Goal: Information Seeking & Learning: Find specific fact

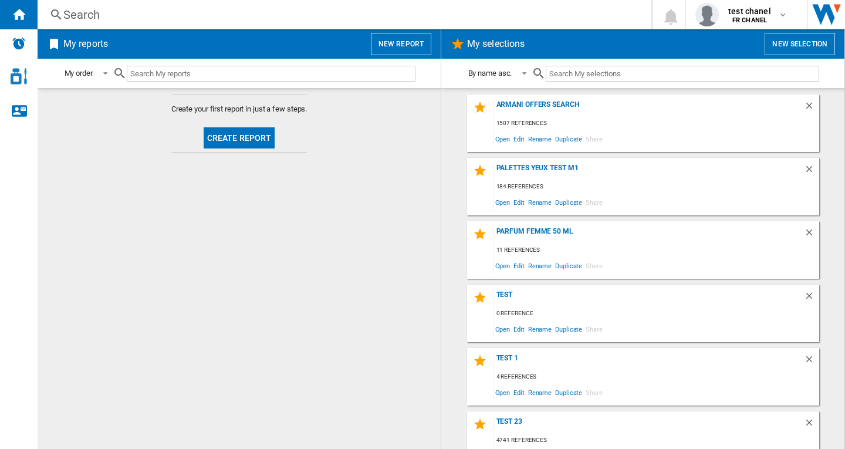
click at [92, 15] on div "Search" at bounding box center [341, 14] width 557 height 16
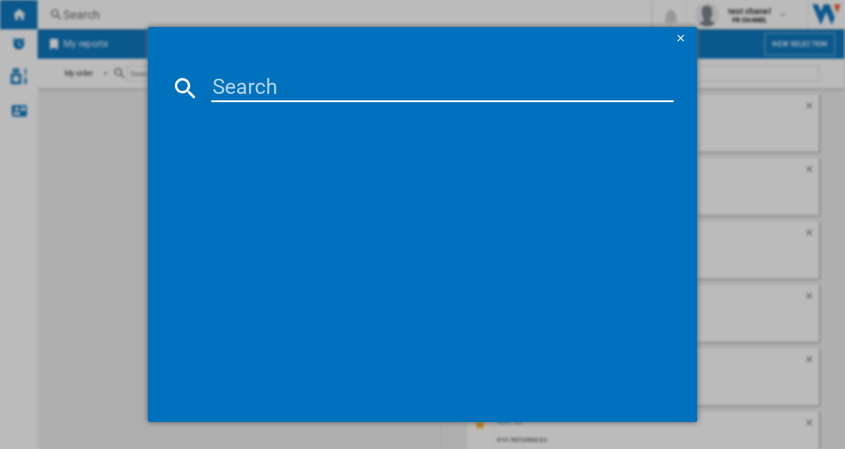
click at [229, 90] on input at bounding box center [442, 88] width 462 height 28
paste input "LANCOME L ABSOLU ROUGE DRAMA MATTE LIPSTICK 3.4 G"
type input "LANCOME L ABSOLU ROUGE DRAMA MATTE LIPSTICK 3.4 G"
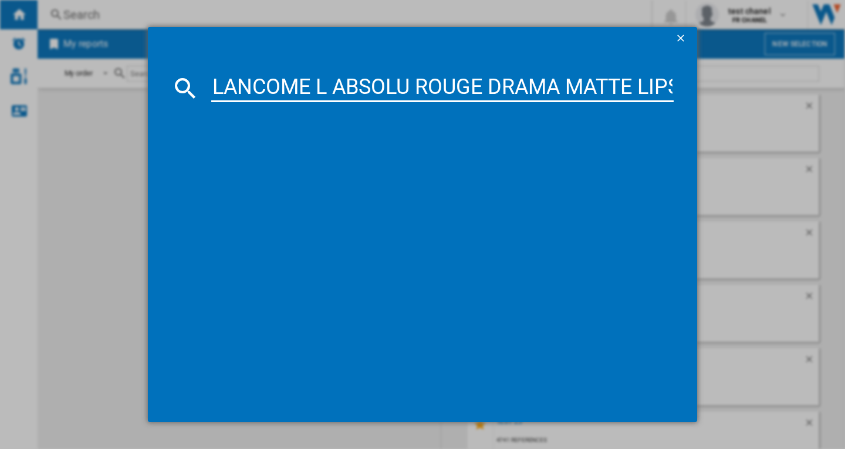
scroll to position [0, 112]
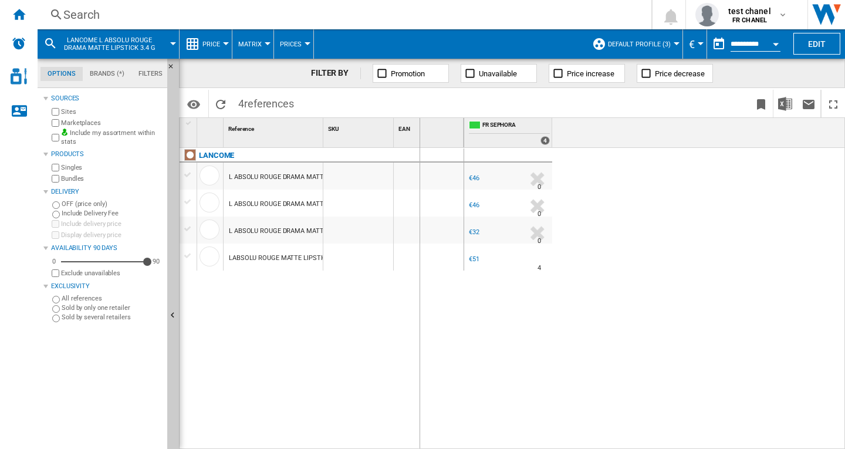
drag, startPoint x: 321, startPoint y: 130, endPoint x: 461, endPoint y: 144, distance: 140.4
click at [464, 144] on div "1 Reference 1 SKU 1 EAN 1 LANCOME L ABSOLU ROUGE DRAMA MATTE LIPSTICK 3.4 G 274…" at bounding box center [511, 283] width 665 height 330
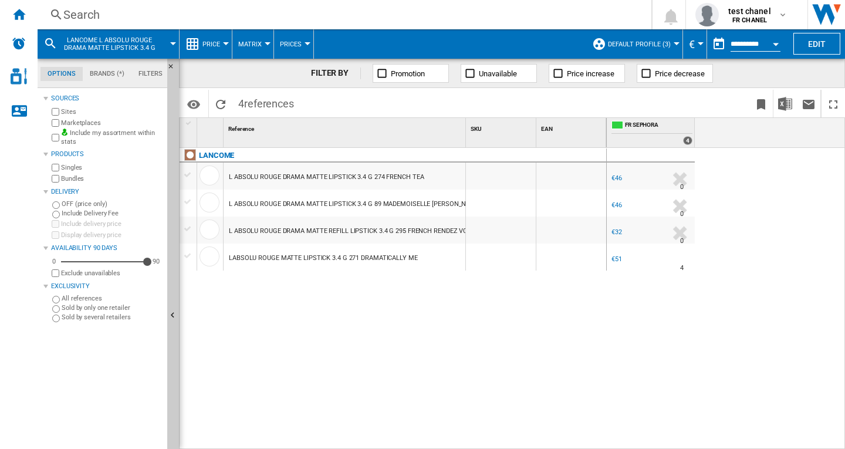
click at [674, 43] on div at bounding box center [676, 43] width 6 height 3
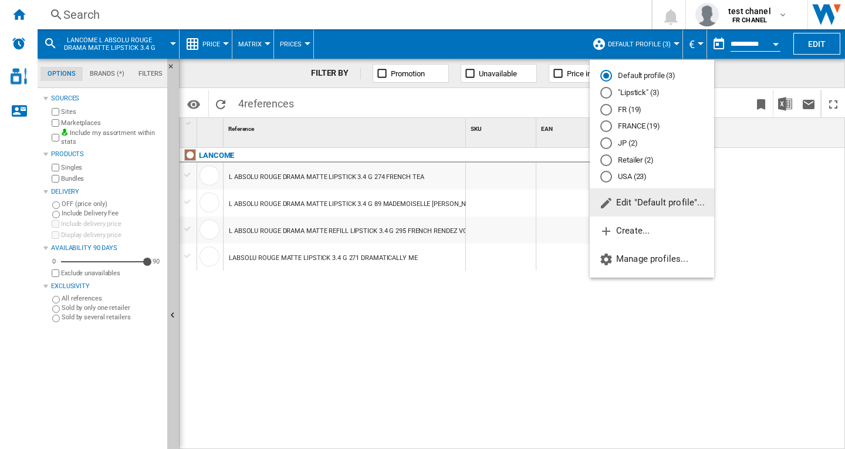
click at [651, 123] on md-radio-button "FRANCE (19)" at bounding box center [651, 126] width 103 height 11
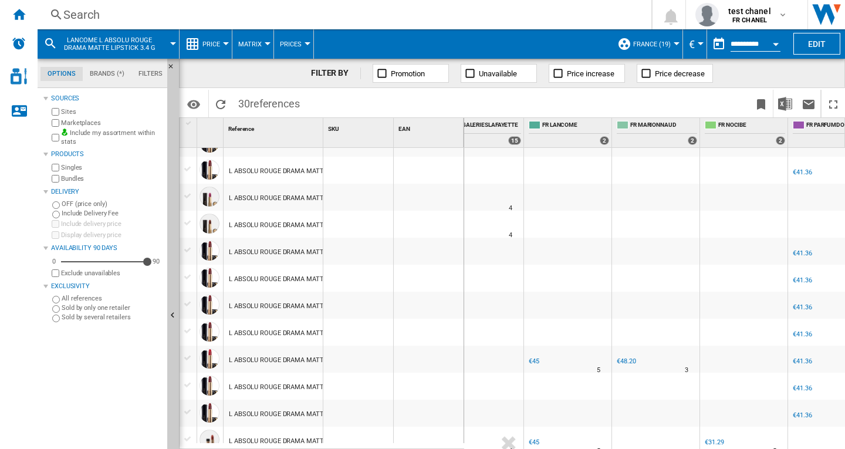
scroll to position [529, 0]
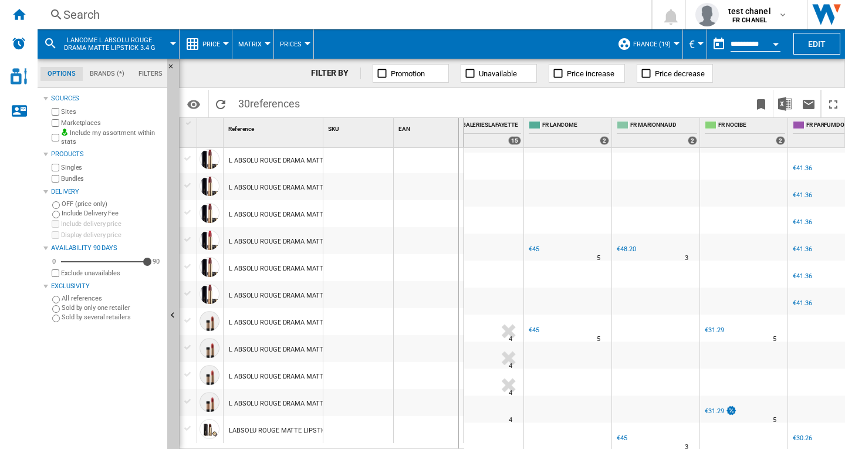
drag, startPoint x: 435, startPoint y: 129, endPoint x: 458, endPoint y: 131, distance: 22.9
click at [458, 131] on div "1 Reference 1 SKU 1 EAN 1" at bounding box center [321, 132] width 284 height 29
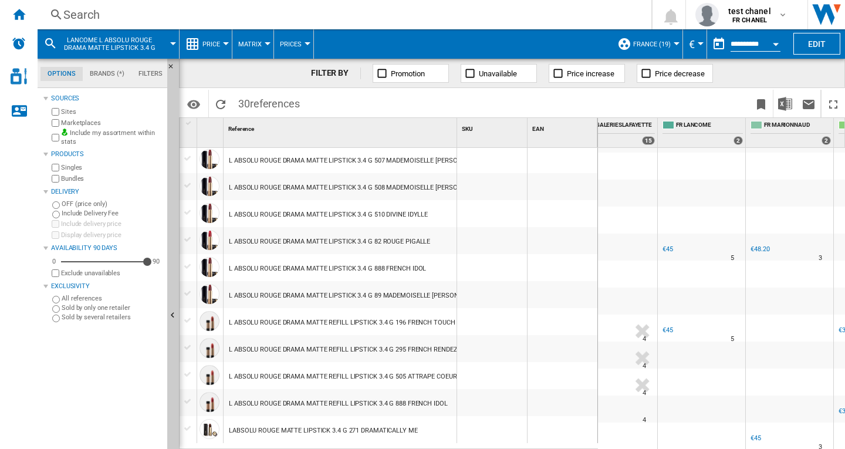
click at [669, 245] on div "€45" at bounding box center [667, 249] width 11 height 8
click at [668, 326] on div "€45" at bounding box center [667, 330] width 11 height 8
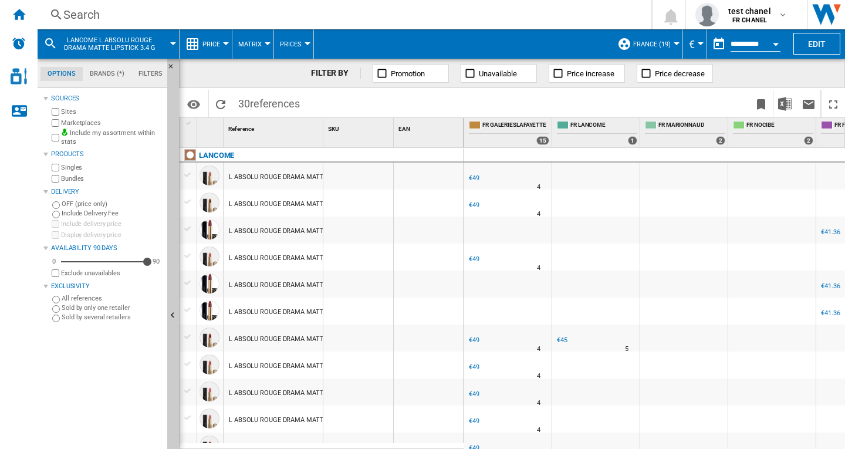
click at [323, 131] on div at bounding box center [324, 132] width 3 height 29
drag, startPoint x: 325, startPoint y: 132, endPoint x: 497, endPoint y: 131, distance: 171.9
click at [497, 131] on div "1 Reference 1 SKU 1 EAN 1 LANCOME L ABSOLU ROUGE DRAMA MATTE LIPSTICK 3.4 G 205…" at bounding box center [511, 283] width 665 height 330
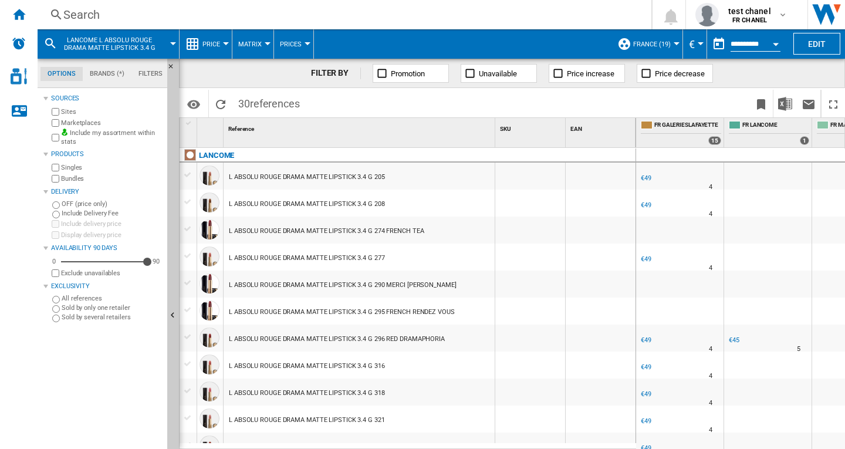
click at [84, 18] on div "Search" at bounding box center [341, 14] width 557 height 16
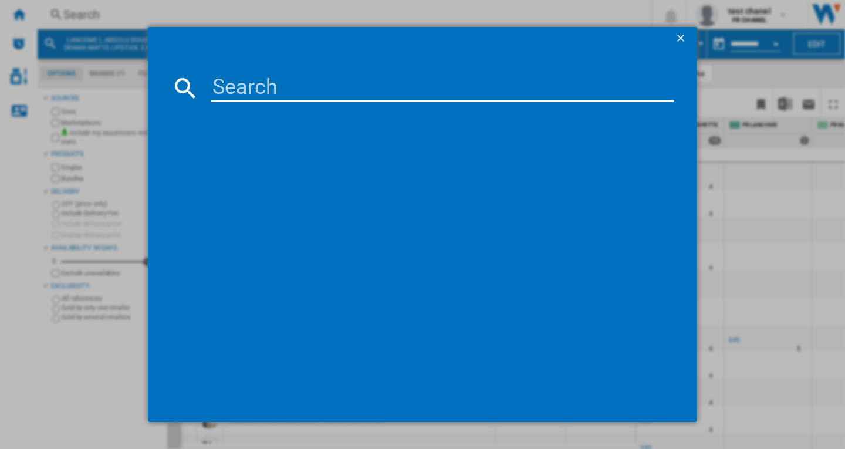
click at [263, 88] on input at bounding box center [442, 88] width 462 height 28
paste input "LANCOME LA VIE EST BELLE EAU DE PARFUM 50 ML"
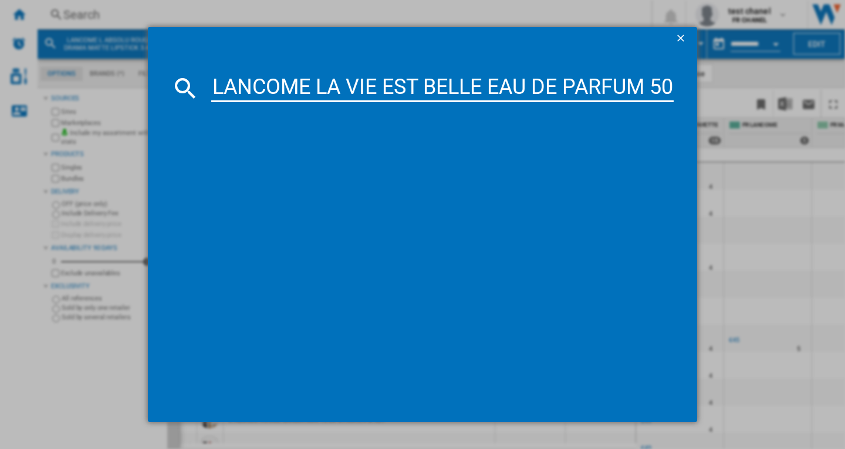
scroll to position [0, 46]
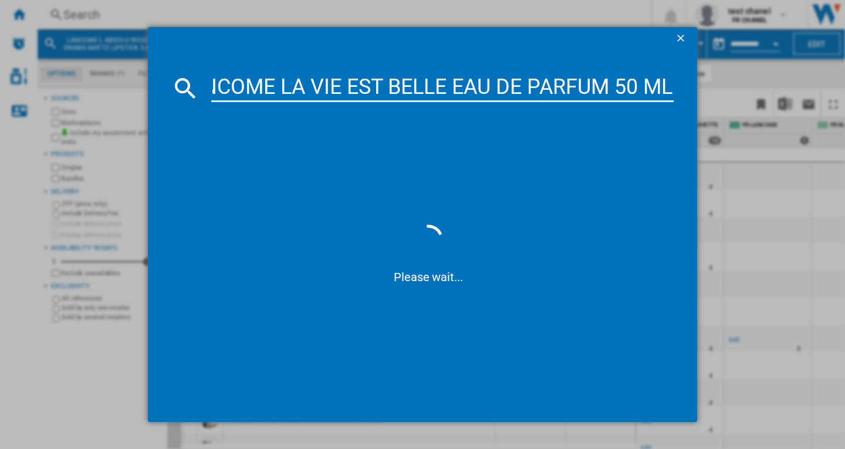
type input "LANCOME LA VIE EST BELLE EAU DE PARFUM 50 ML"
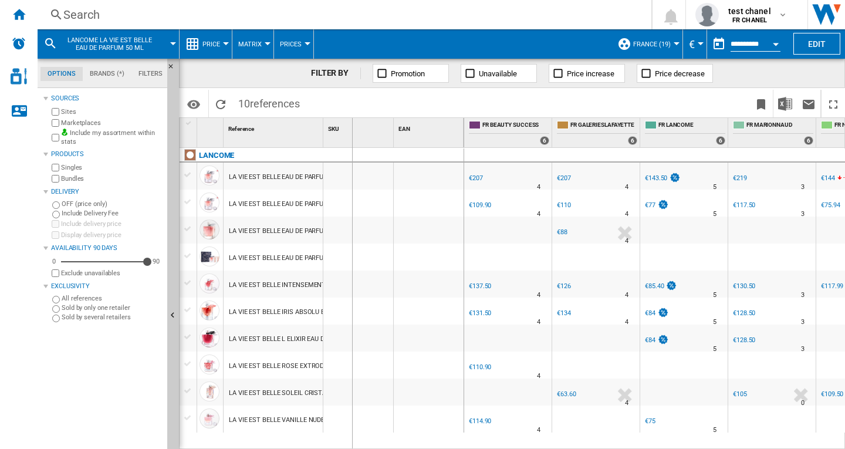
drag, startPoint x: 321, startPoint y: 133, endPoint x: 380, endPoint y: 131, distance: 58.7
click at [380, 131] on div "1 Reference 1 SKU 1 EAN 1" at bounding box center [321, 132] width 284 height 29
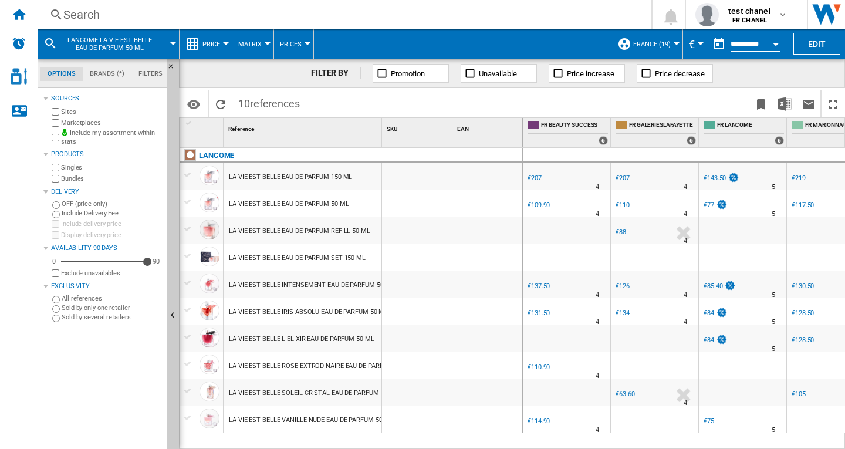
click at [707, 205] on div "€77" at bounding box center [708, 205] width 11 height 8
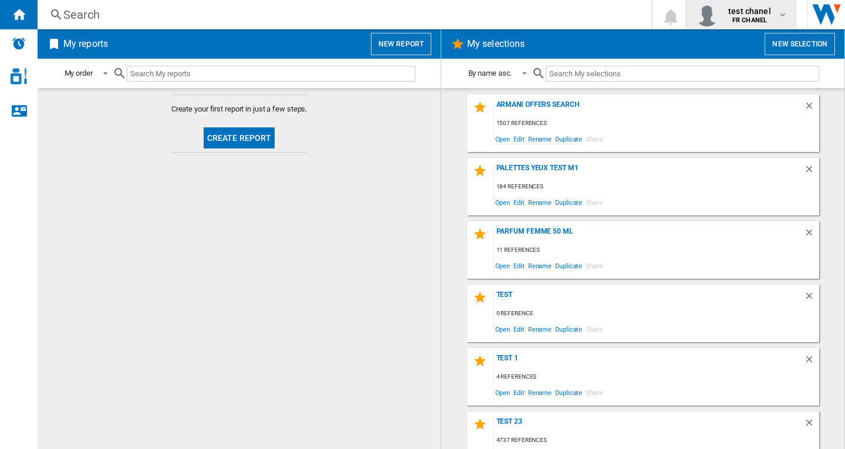
click at [766, 19] on b "FR CHANEL" at bounding box center [749, 20] width 35 height 8
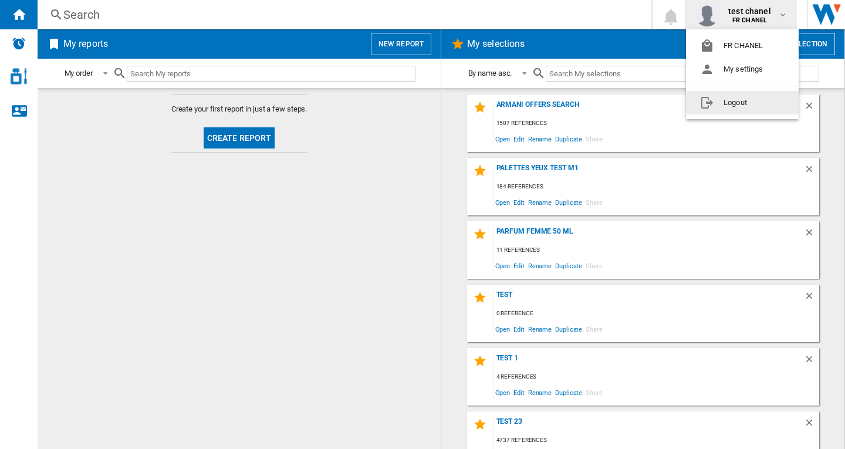
click at [747, 103] on button "Logout" at bounding box center [742, 102] width 113 height 23
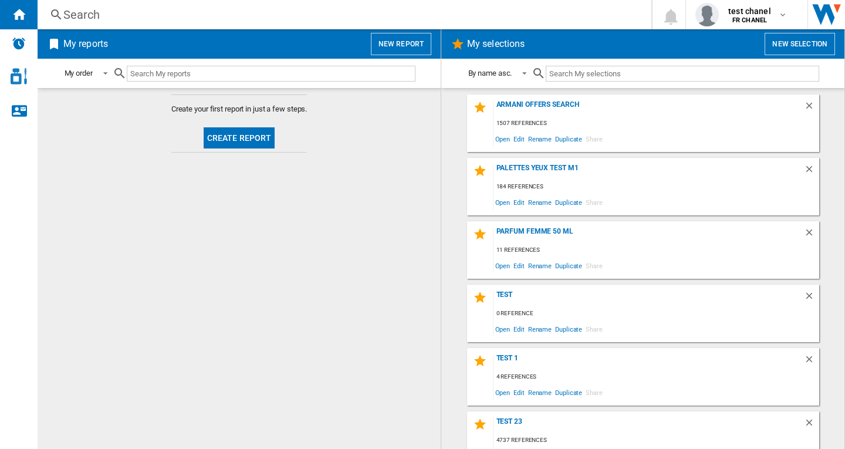
click at [94, 16] on div "Search" at bounding box center [341, 14] width 557 height 16
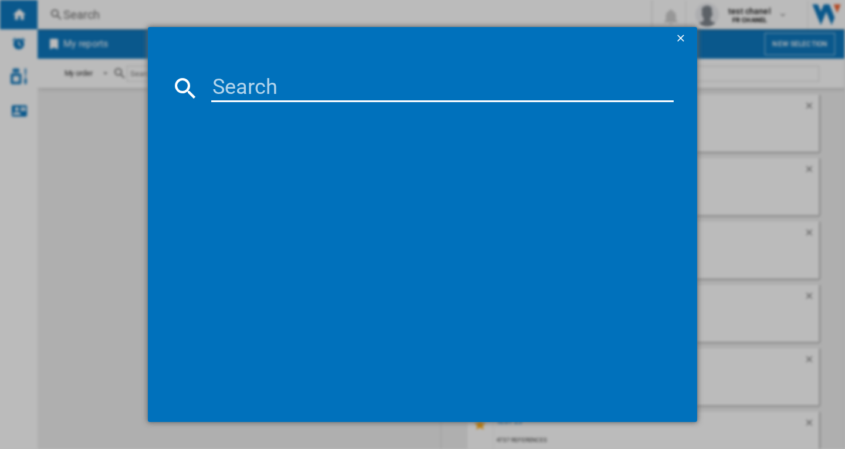
click at [265, 87] on input at bounding box center [442, 88] width 462 height 28
paste input "LANCOME OMBRE HYPNOSE MONO EYE SHADOW HIGH FIDELITY COLOUR 2.5 G M102 BEIGE NU"
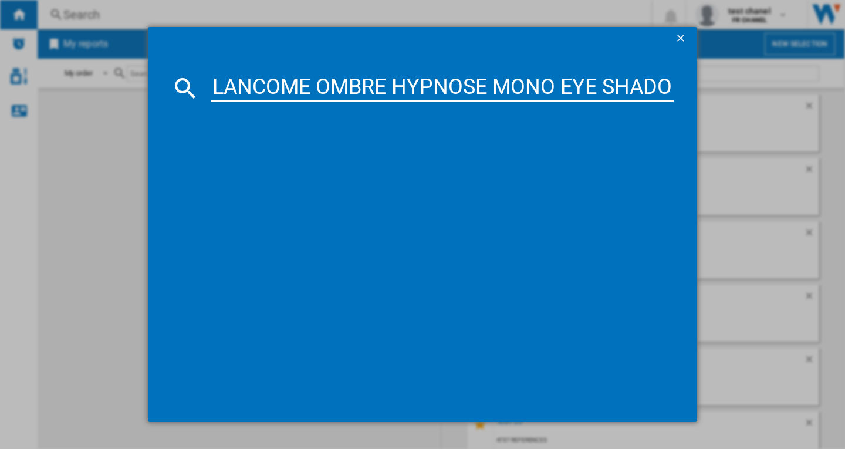
scroll to position [0, 461]
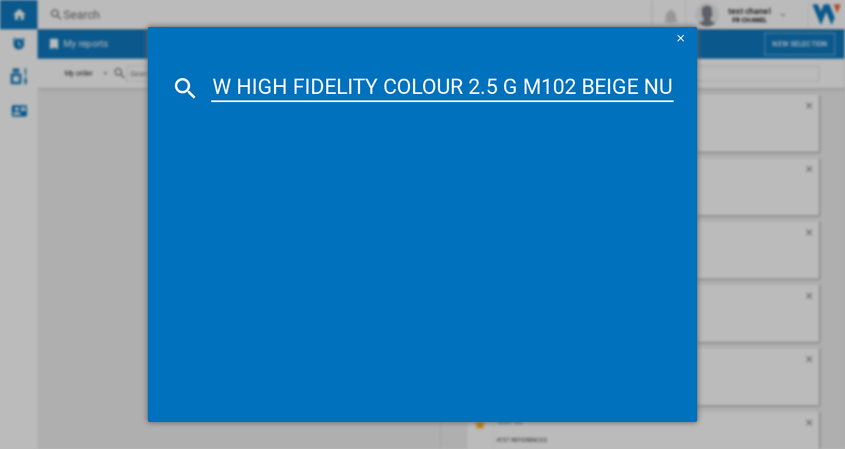
type input "LANCOME OMBRE HYPNOSE MONO EYE SHADOW HIGH FIDELITY COLOUR 2.5 G M102 BEIGE NU"
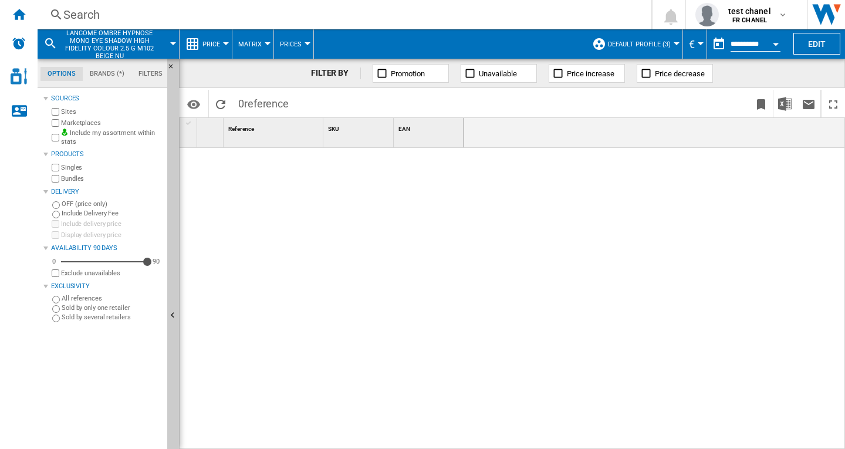
click at [674, 43] on div at bounding box center [676, 43] width 6 height 3
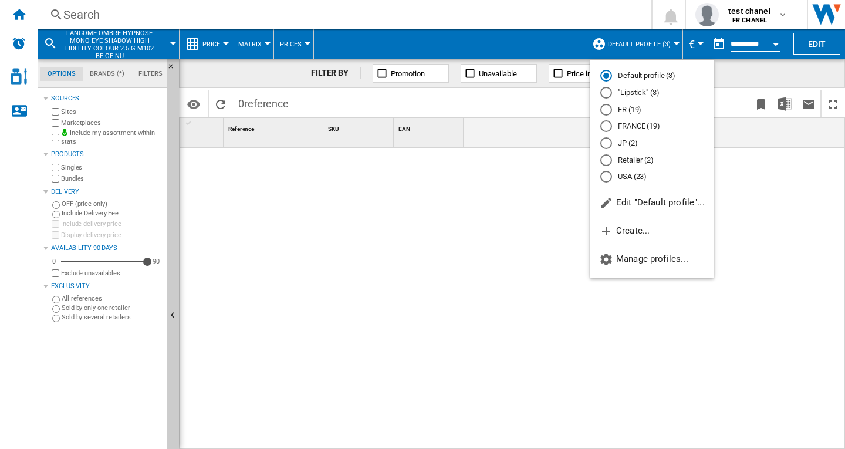
click at [625, 131] on md-radio-button "FRANCE (19)" at bounding box center [651, 126] width 103 height 11
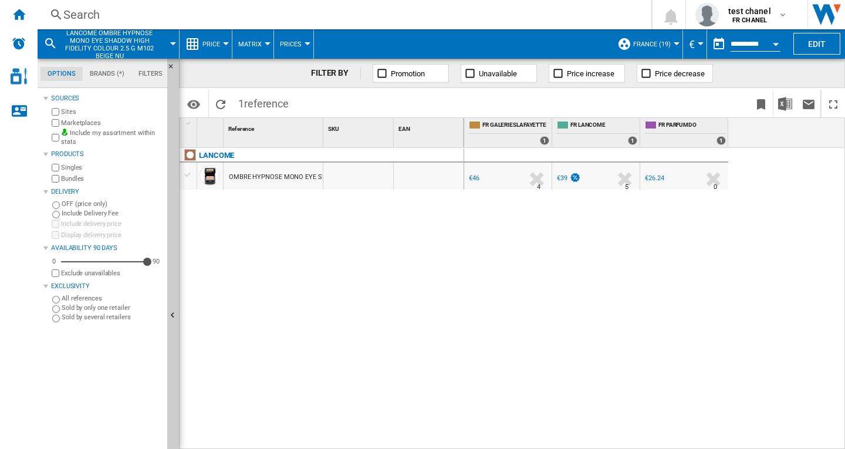
click at [84, 13] on div "Search" at bounding box center [341, 14] width 557 height 16
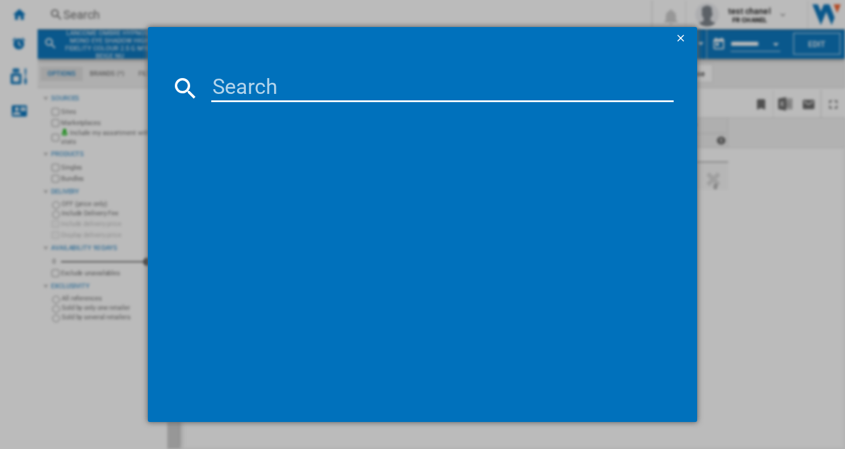
type input "Teint Miracle"
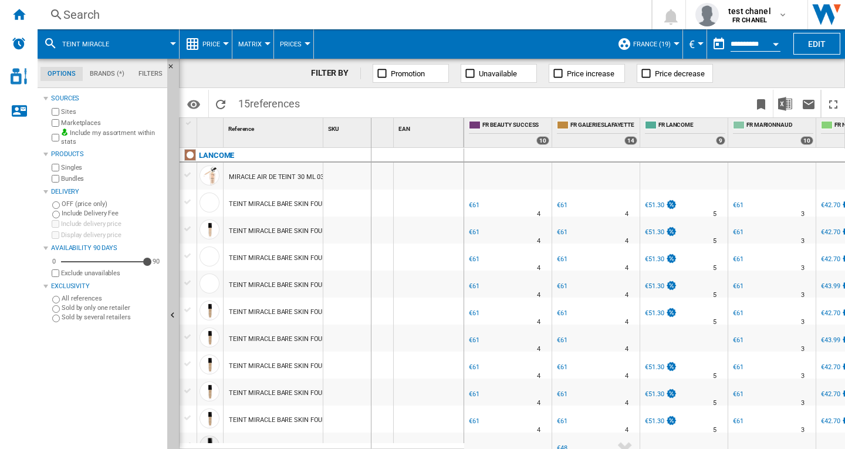
drag, startPoint x: 323, startPoint y: 137, endPoint x: 502, endPoint y: 137, distance: 178.3
click at [502, 137] on div "1 Reference 1 SKU 1 EAN 1 LANCOME MIRACLE AIR DE TEINT 30 ML 035 BEIGE DORE TEI…" at bounding box center [511, 283] width 665 height 330
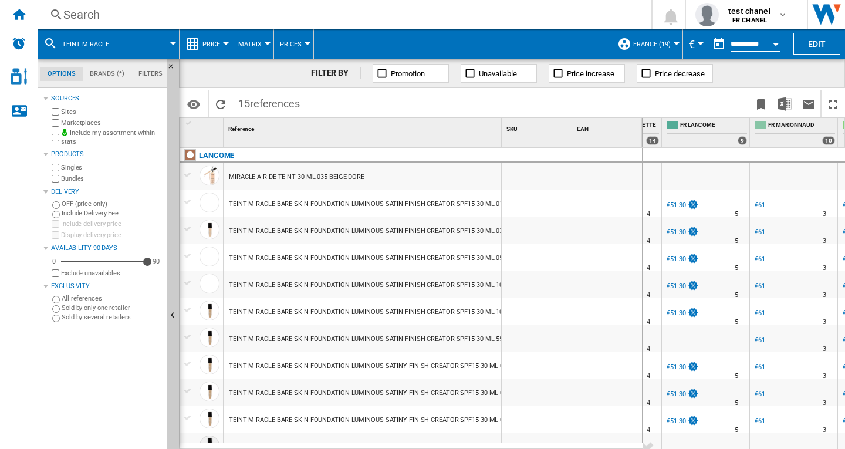
scroll to position [0, 160]
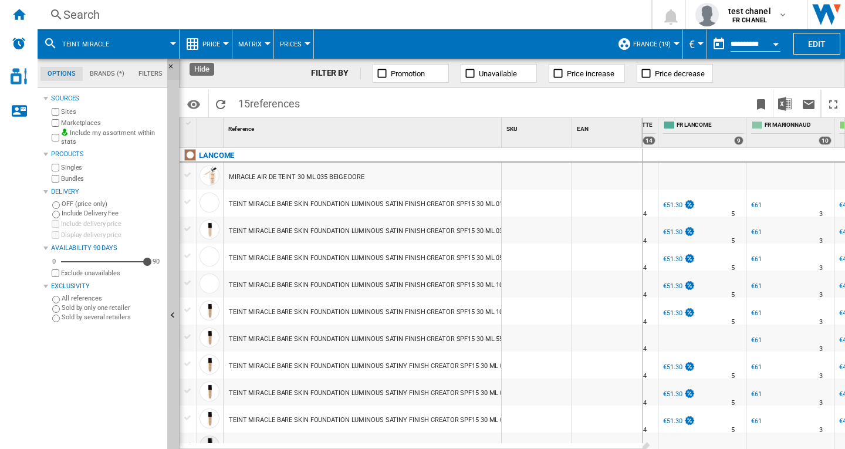
click at [171, 68] on ng-md-icon "Hide" at bounding box center [174, 70] width 14 height 14
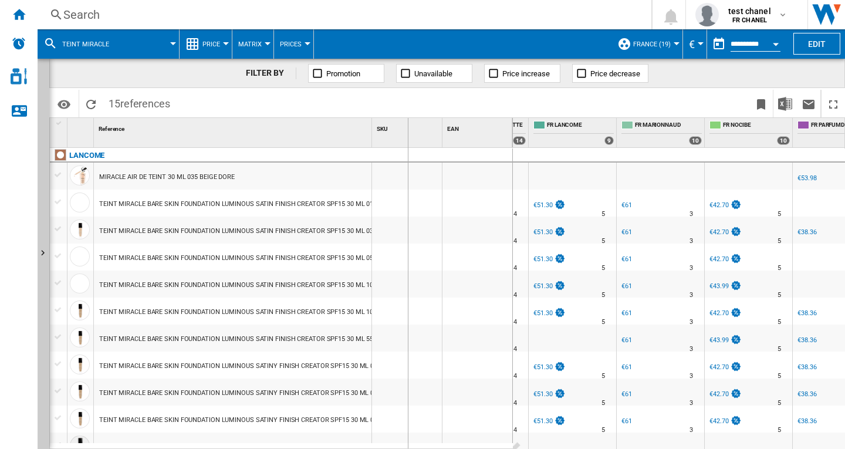
drag, startPoint x: 374, startPoint y: 137, endPoint x: 410, endPoint y: 136, distance: 35.8
click at [410, 136] on div "SKU 1" at bounding box center [407, 132] width 70 height 29
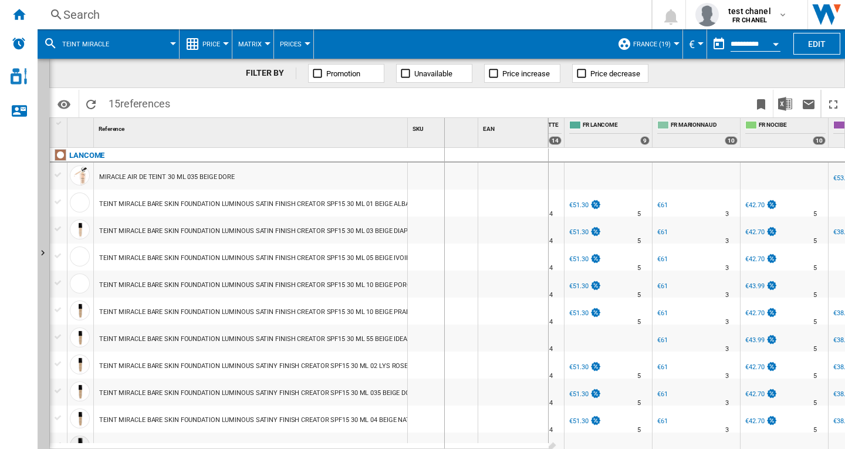
drag, startPoint x: 408, startPoint y: 131, endPoint x: 492, endPoint y: 131, distance: 83.9
click at [492, 131] on div "1 Reference 1 SKU 1 EAN 1" at bounding box center [299, 132] width 499 height 29
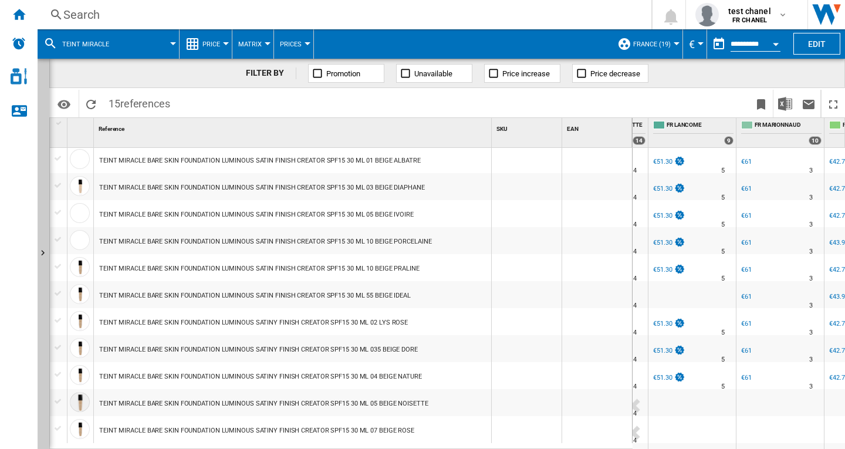
scroll to position [0, 0]
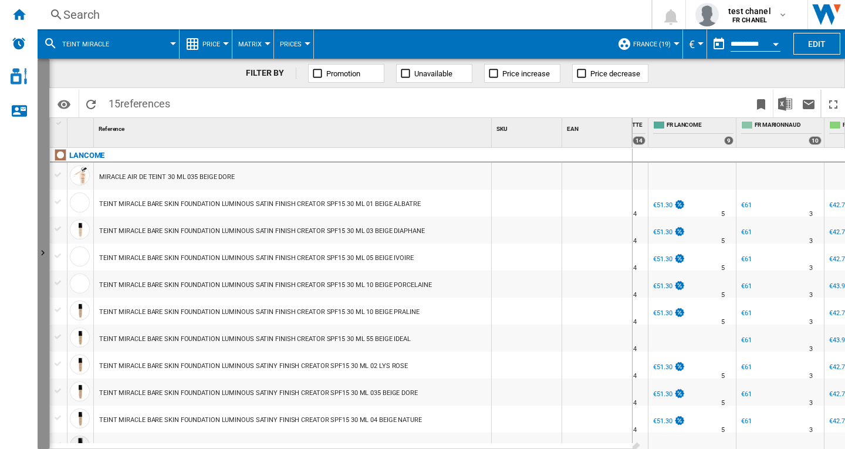
click at [46, 256] on ng-md-icon "Show" at bounding box center [45, 255] width 14 height 14
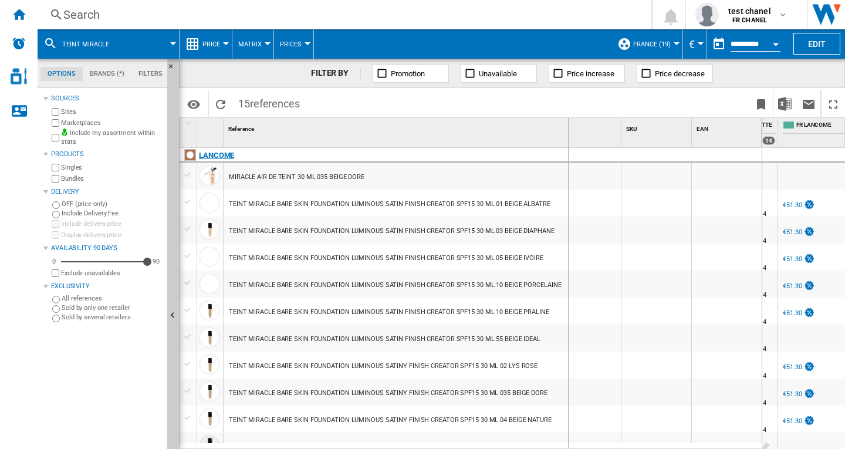
drag, startPoint x: 622, startPoint y: 124, endPoint x: 567, endPoint y: 150, distance: 60.4
click at [567, 150] on div "1 Reference 1 SKU 1 EAN 1 LANCOME MIRACLE AIR DE TEINT 30 ML 035 BEIGE DORE TEI…" at bounding box center [470, 283] width 582 height 330
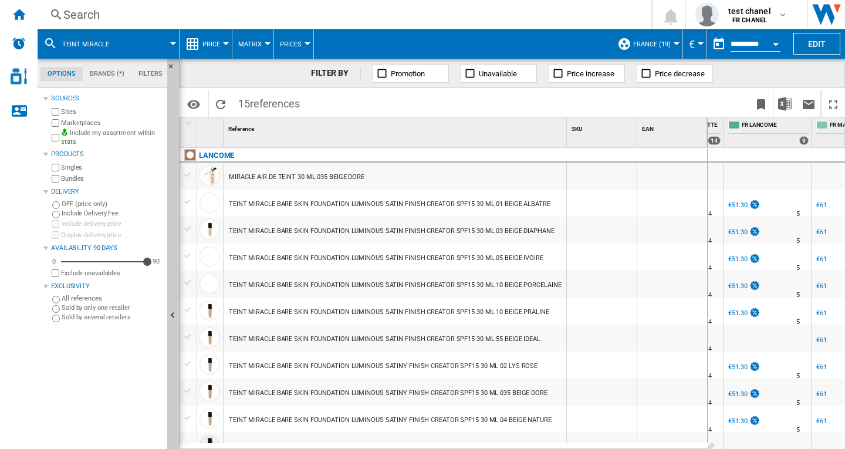
click at [88, 14] on div "Search" at bounding box center [341, 14] width 557 height 16
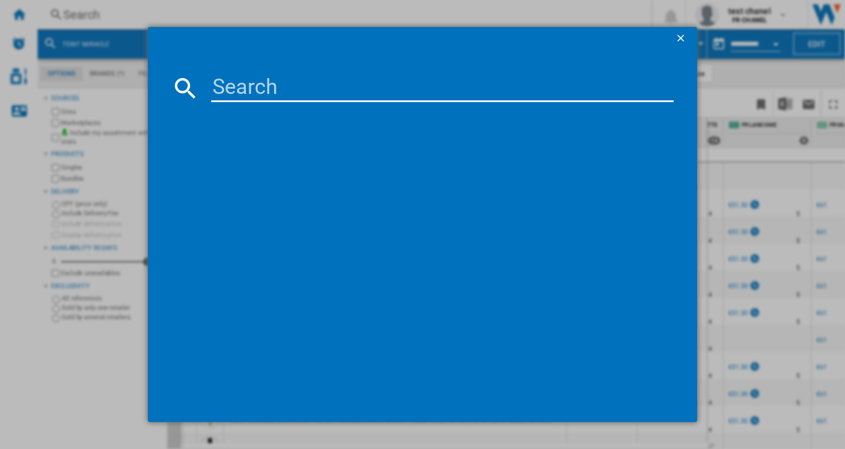
type input "LANCOME OMBRE HYPNOSE MONO EYE SHADOW HIGH FIDELITY COLOUR 2.5 G M204 TRES CHOC…"
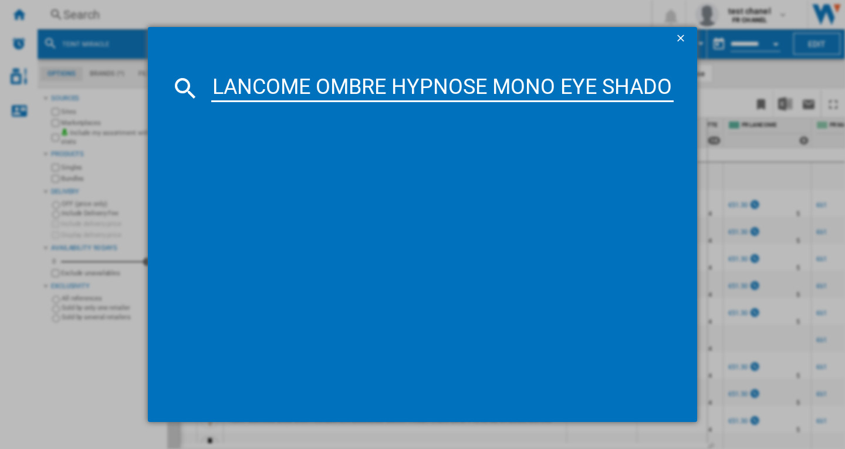
scroll to position [0, 533]
